Goal: Check status: Check status

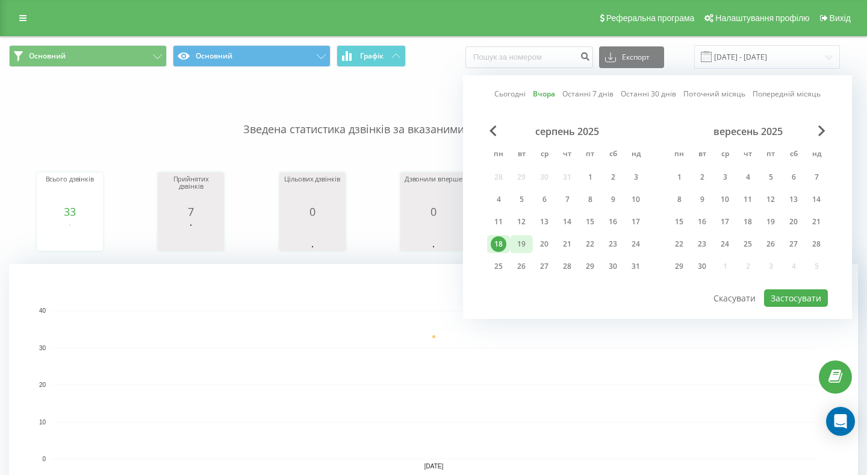
click at [519, 252] on div "19" at bounding box center [522, 244] width 16 height 16
click at [809, 307] on button "Застосувати" at bounding box center [796, 297] width 64 height 17
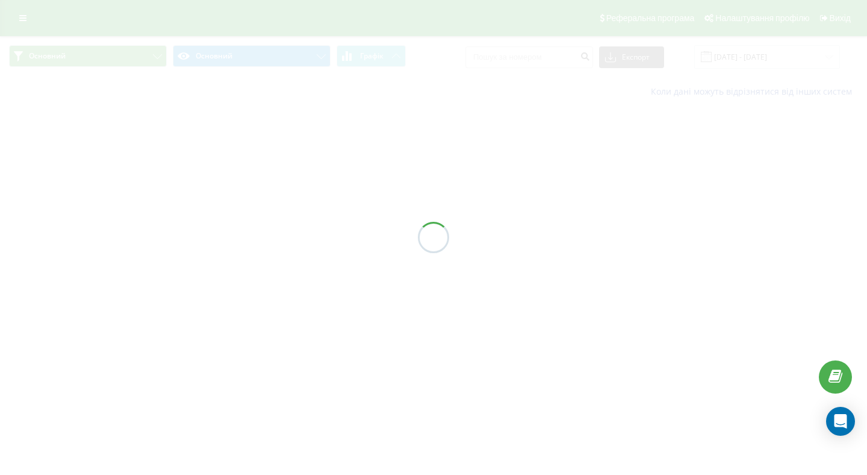
type input "[DATE] - [DATE]"
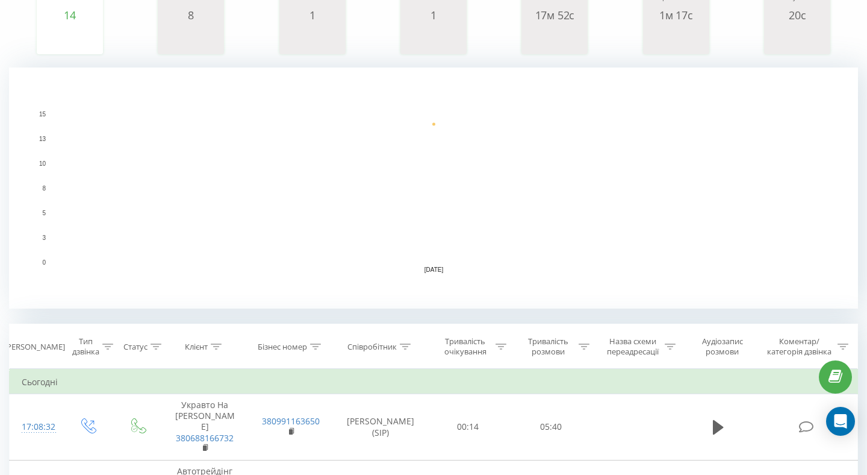
scroll to position [187, 0]
